Goal: Use online tool/utility: Utilize a website feature to perform a specific function

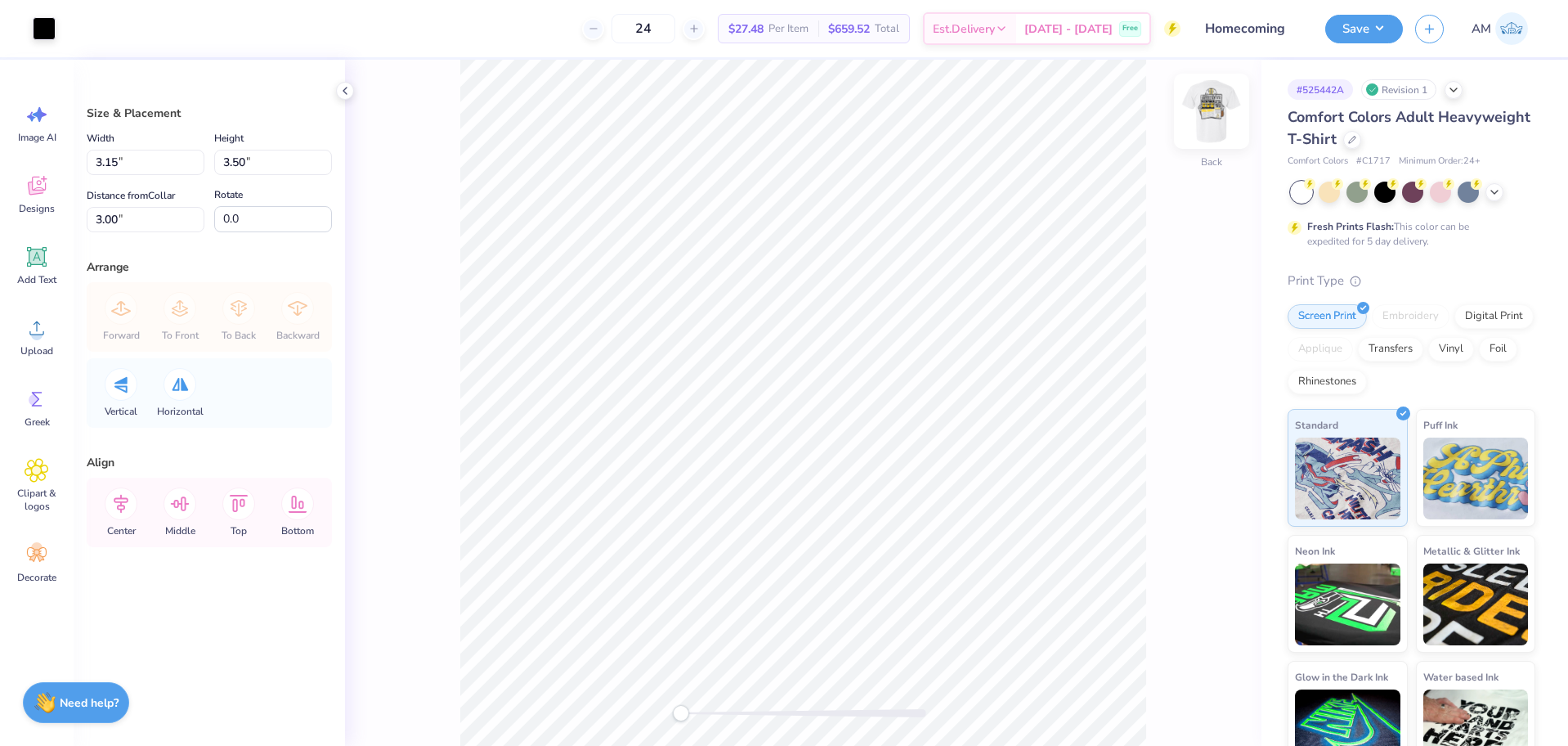
click at [1221, 114] on img at bounding box center [1211, 111] width 65 height 65
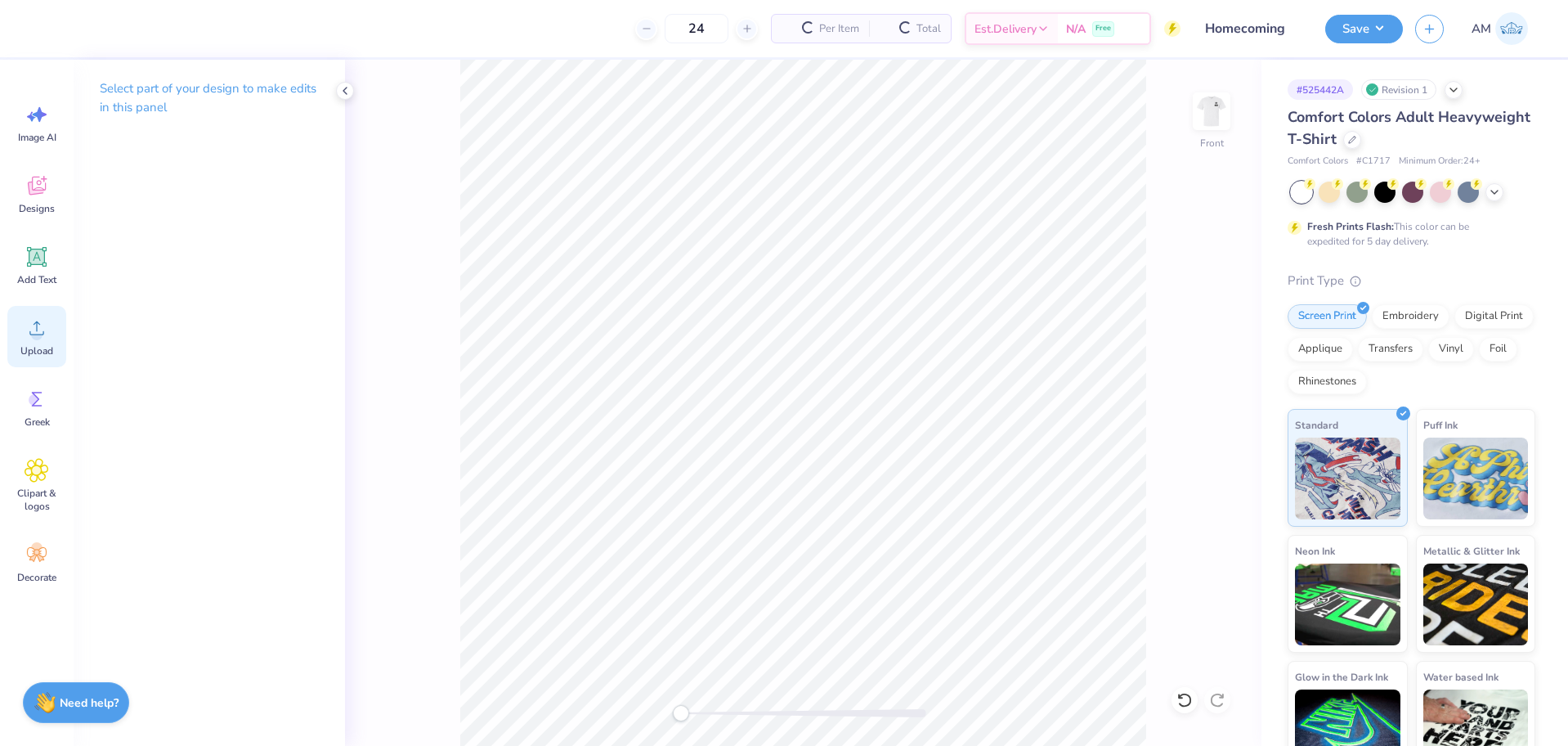
click at [32, 331] on icon at bounding box center [36, 327] width 24 height 24
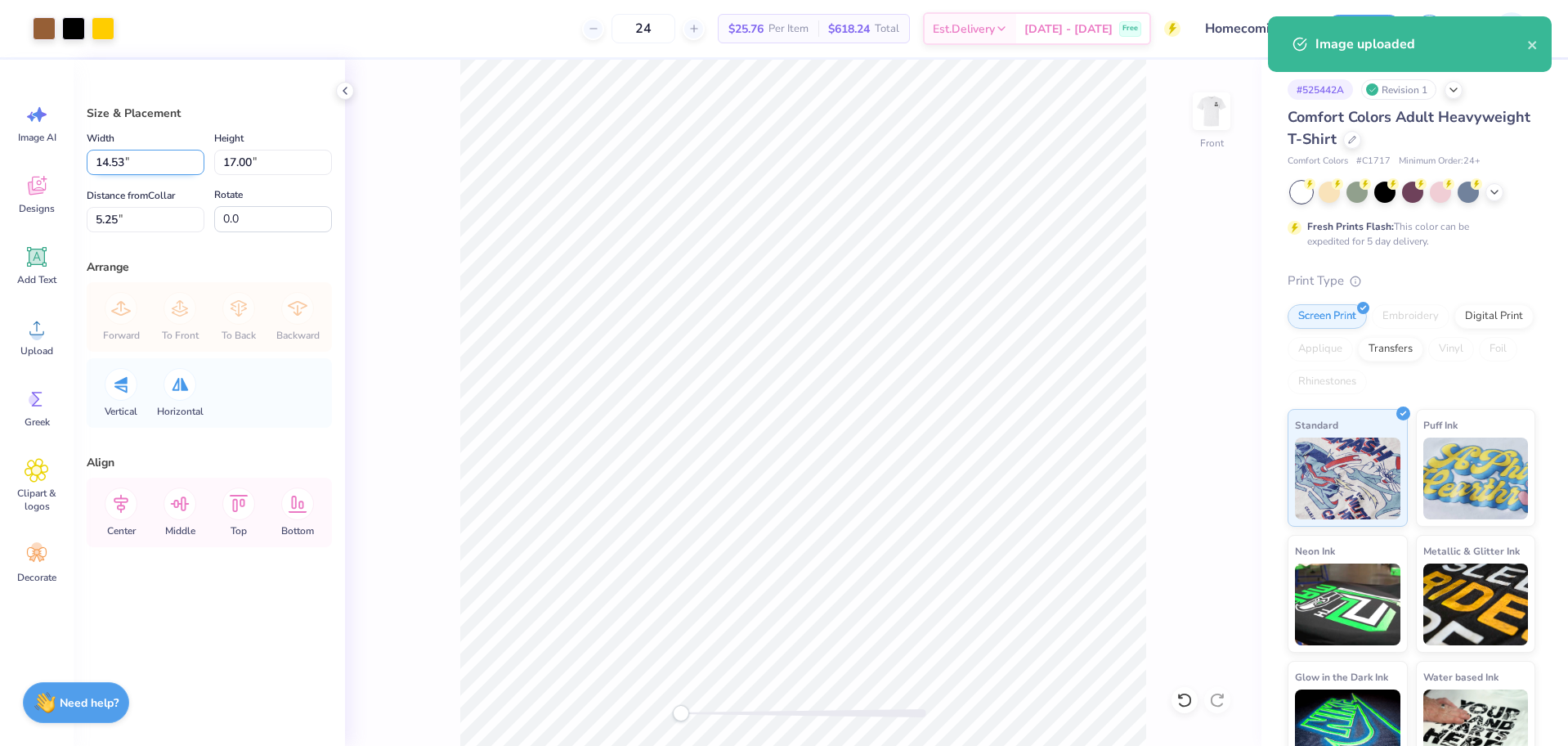
click at [123, 164] on input "14.53" at bounding box center [144, 162] width 117 height 25
type input "12.50"
type input "14.62"
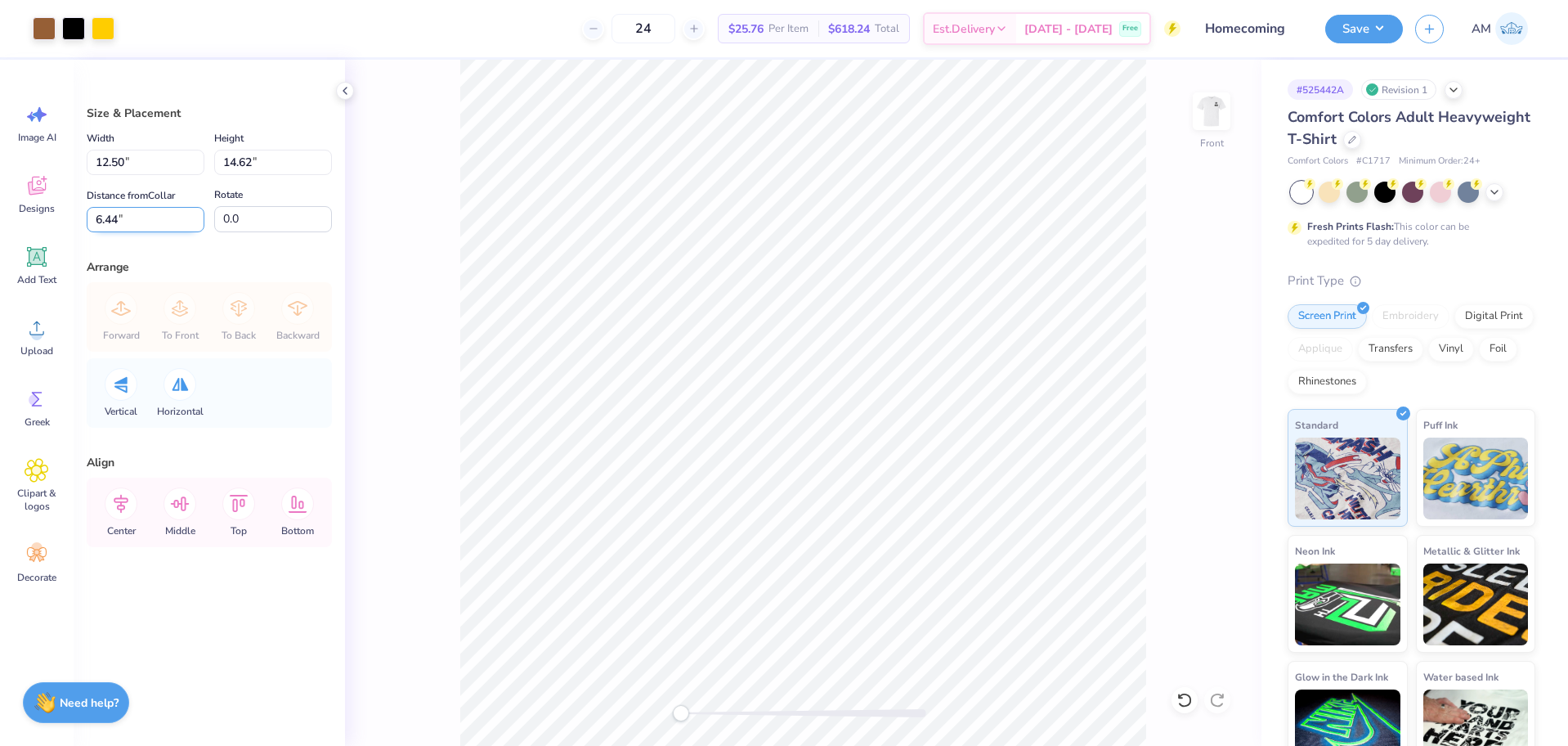
click at [105, 226] on input "6.44" at bounding box center [144, 219] width 117 height 25
type input "3"
click at [123, 517] on icon at bounding box center [121, 503] width 33 height 33
click at [1363, 17] on button "Save" at bounding box center [1363, 27] width 78 height 29
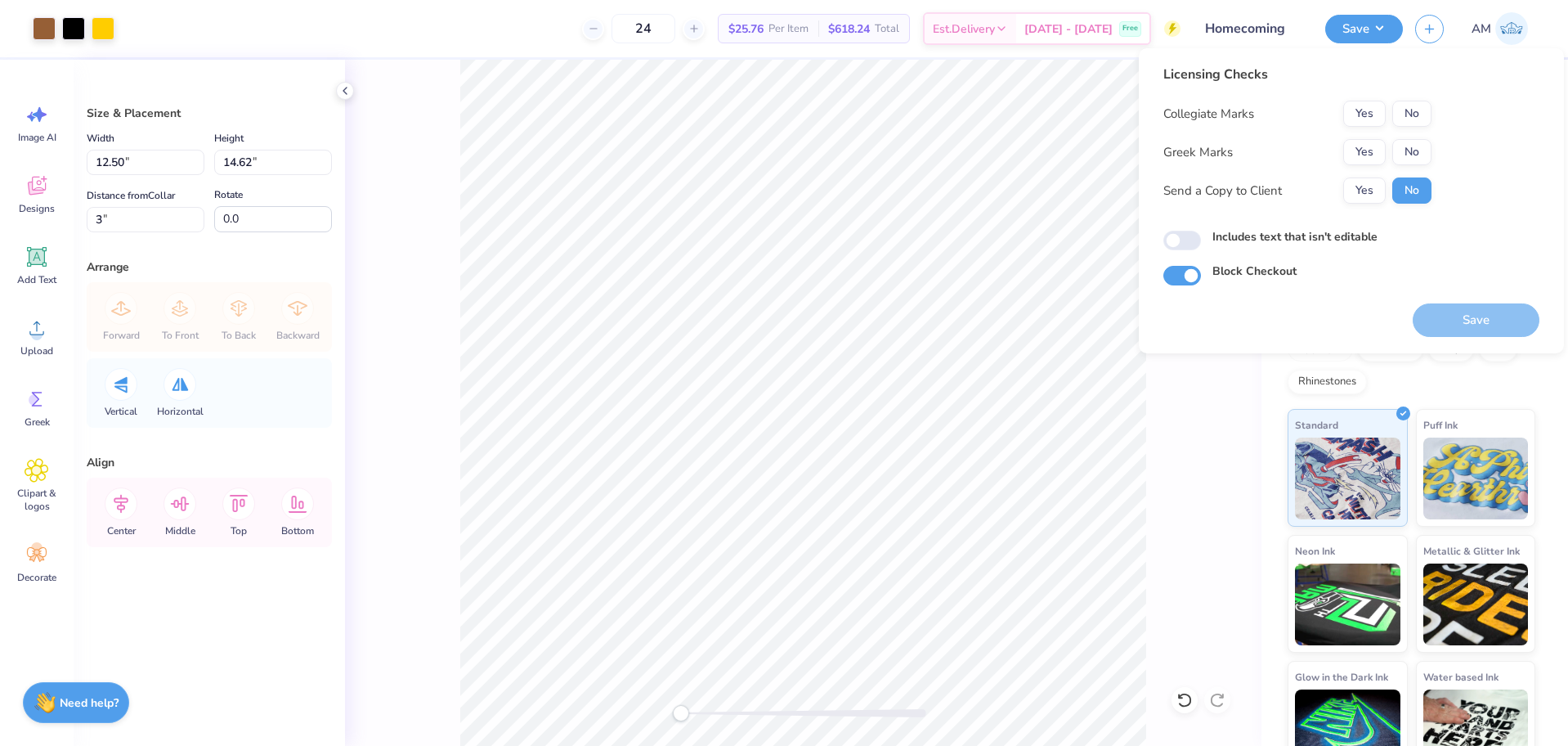
click at [1366, 138] on div "Collegiate Marks Yes No Greek Marks Yes No Send a Copy to Client Yes No" at bounding box center [1297, 152] width 269 height 103
click at [1367, 145] on button "Yes" at bounding box center [1364, 151] width 43 height 26
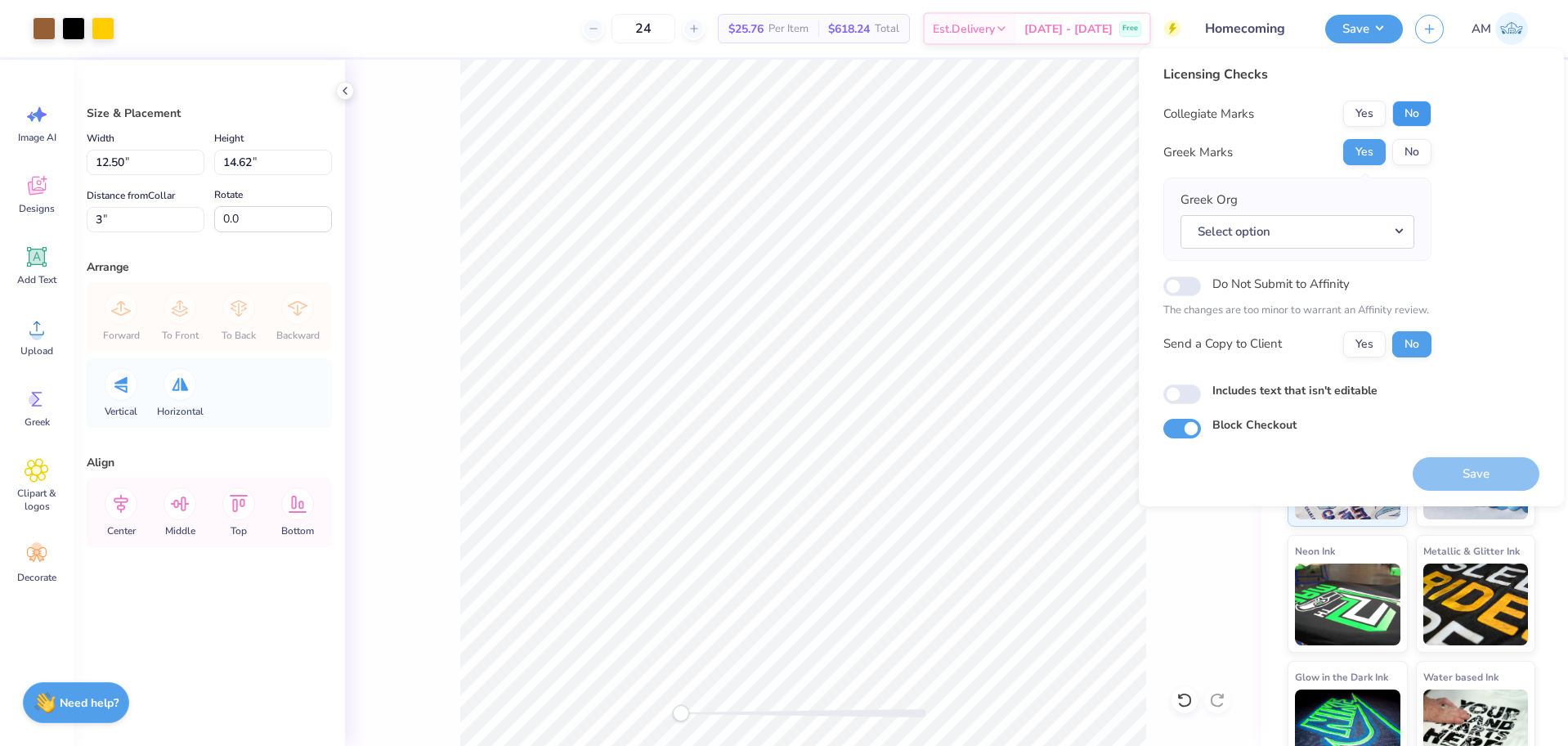
click at [1415, 105] on button "No" at bounding box center [1412, 114] width 39 height 26
click at [1358, 346] on button "Yes" at bounding box center [1364, 343] width 43 height 26
click at [1361, 150] on button "Yes" at bounding box center [1364, 151] width 43 height 26
click at [1417, 109] on button "No" at bounding box center [1412, 114] width 39 height 26
click at [1354, 229] on button "Select option" at bounding box center [1296, 232] width 234 height 34
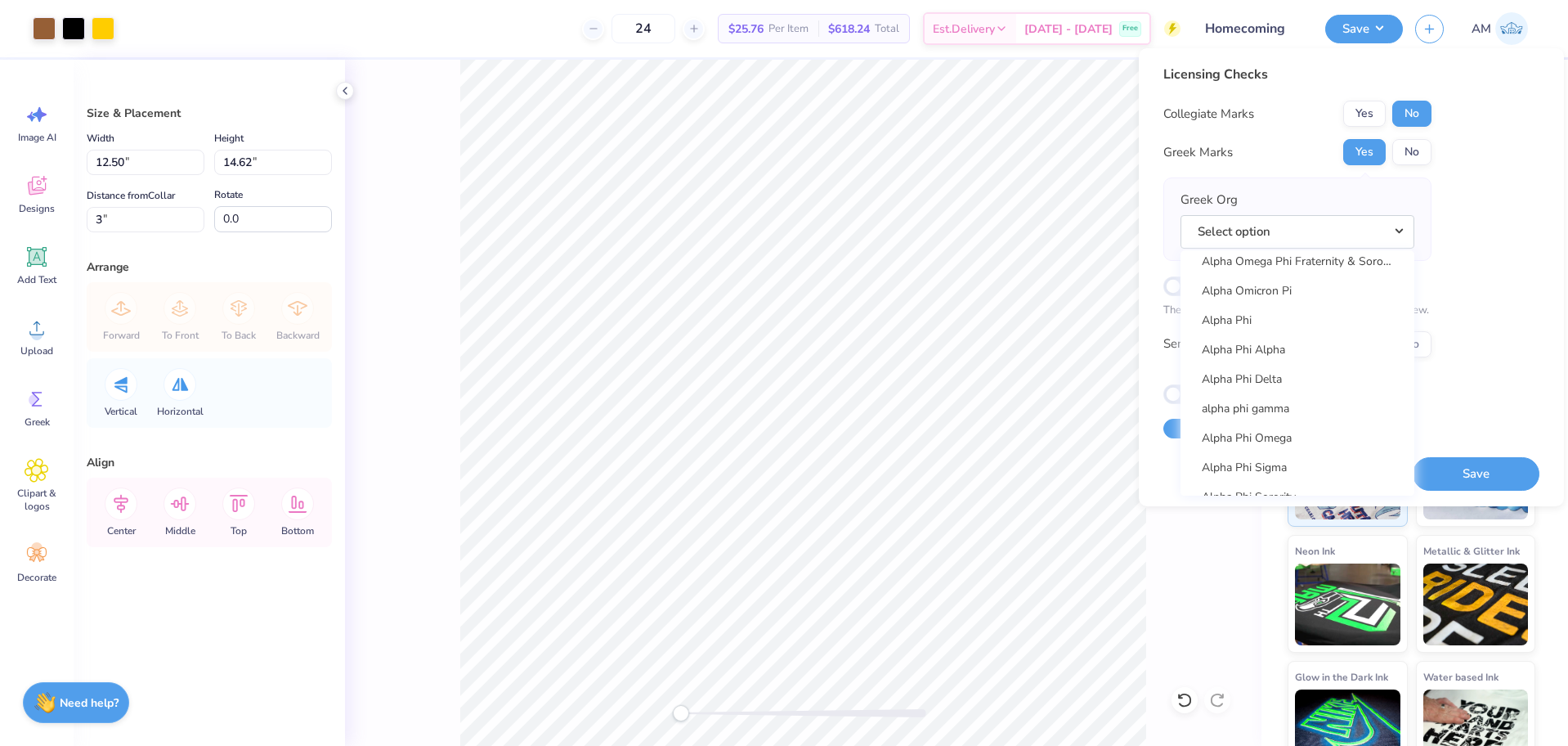
scroll to position [982, 0]
click at [1242, 315] on link "Alpha Phi" at bounding box center [1297, 319] width 221 height 27
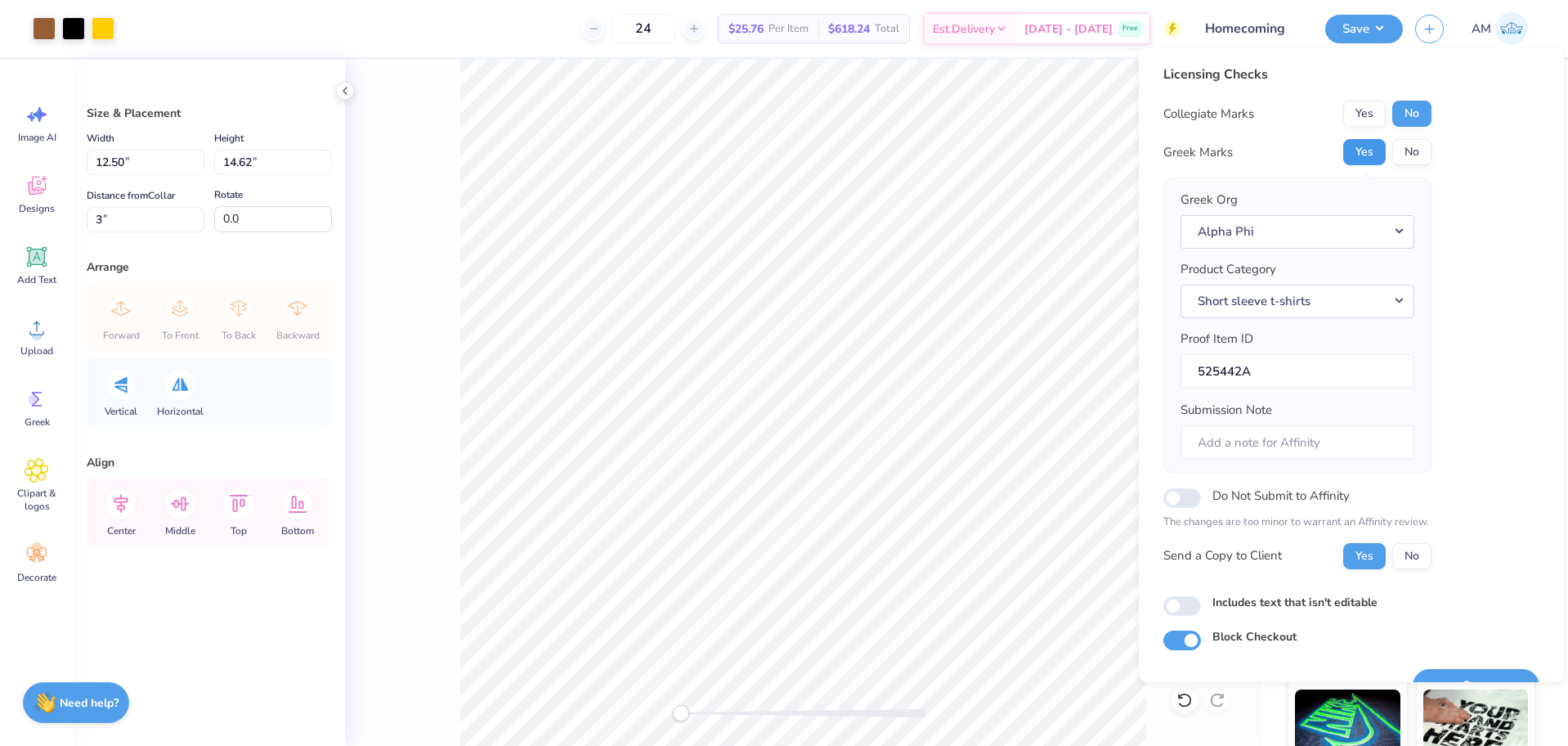
click at [1361, 153] on button "Yes" at bounding box center [1364, 151] width 43 height 26
click at [1409, 109] on button "No" at bounding box center [1412, 114] width 39 height 26
click at [1362, 567] on button "Yes" at bounding box center [1364, 556] width 43 height 26
click at [1181, 612] on input "Includes text that isn't editable" at bounding box center [1182, 606] width 38 height 19
checkbox input "true"
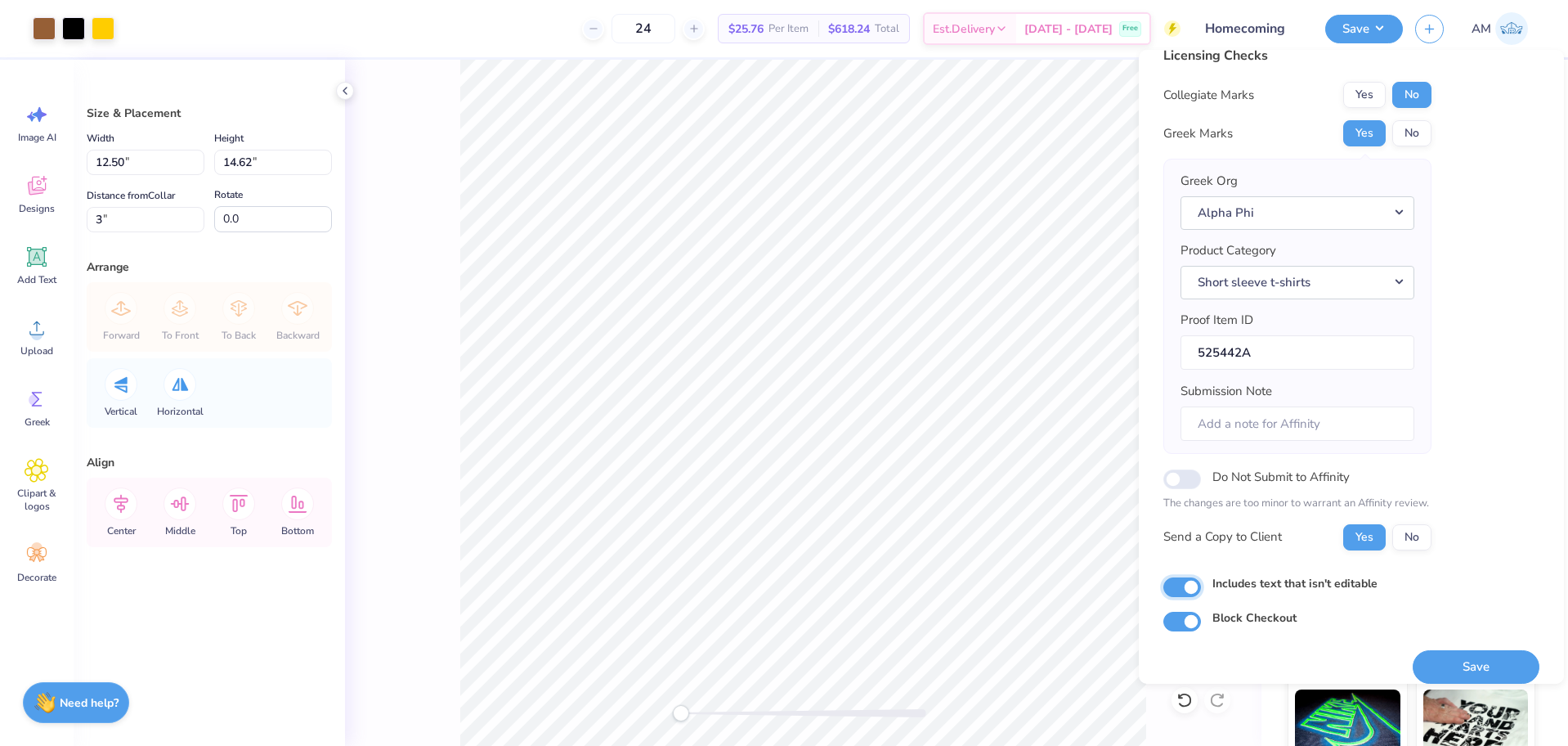
scroll to position [36, 0]
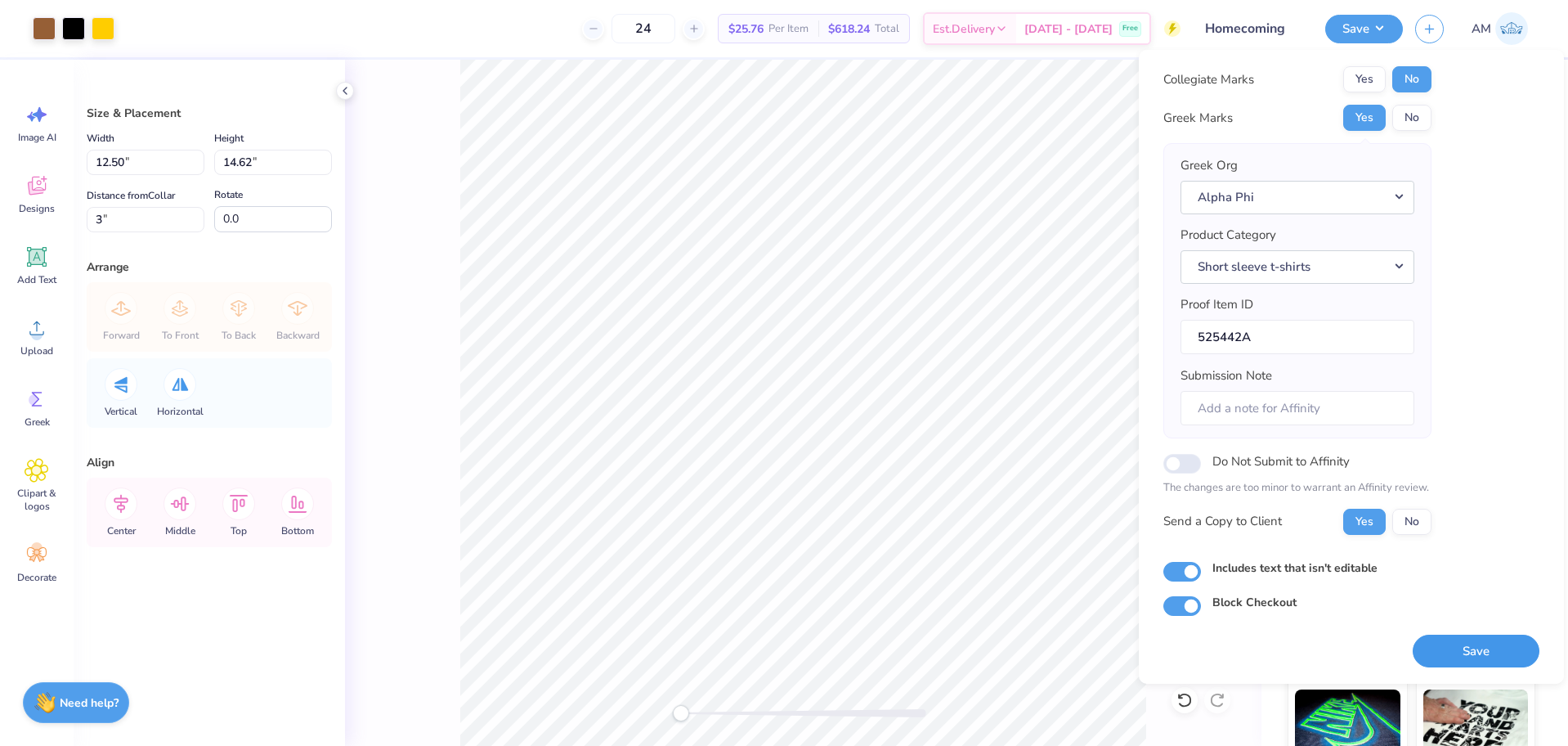
click at [1464, 654] on button "Save" at bounding box center [1476, 651] width 127 height 34
